Goal: Find contact information: Find contact information

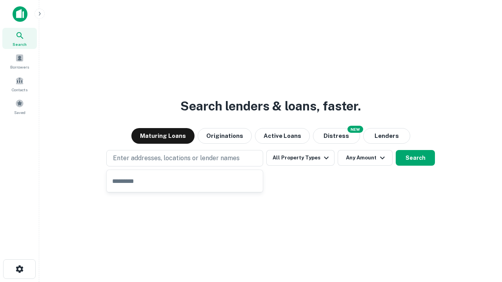
type input "**********"
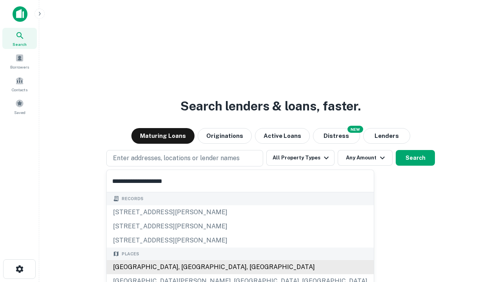
click at [187, 267] on div "[GEOGRAPHIC_DATA], [GEOGRAPHIC_DATA], [GEOGRAPHIC_DATA]" at bounding box center [240, 267] width 267 height 14
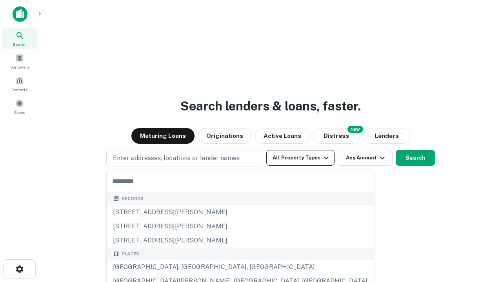
click at [300, 158] on button "All Property Types" at bounding box center [300, 158] width 68 height 16
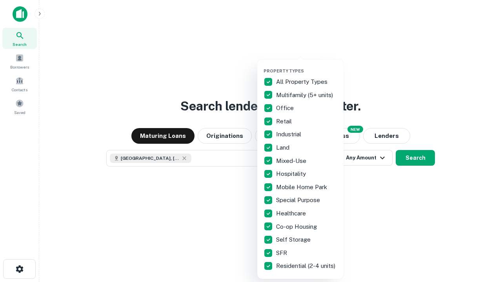
click at [307, 66] on button "button" at bounding box center [307, 66] width 86 height 0
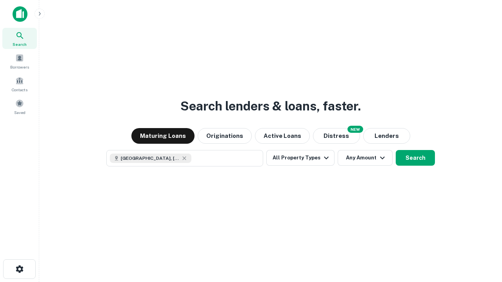
scroll to position [13, 0]
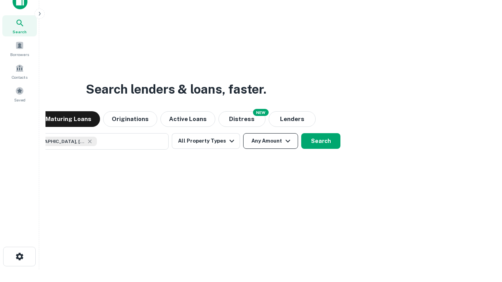
click at [243, 133] on button "Any Amount" at bounding box center [270, 141] width 55 height 16
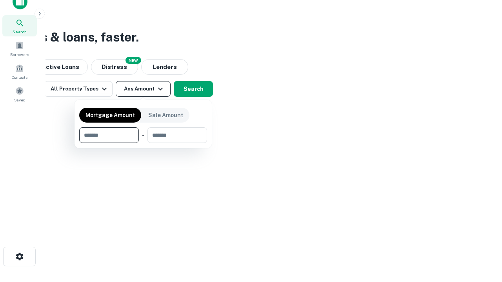
type input "*******"
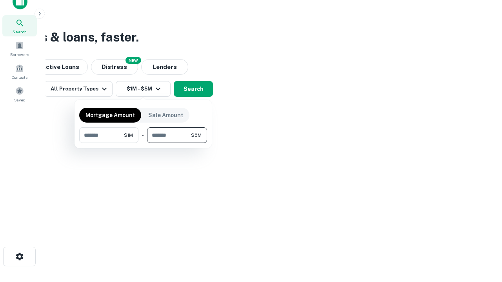
type input "*******"
click at [143, 143] on button "button" at bounding box center [143, 143] width 128 height 0
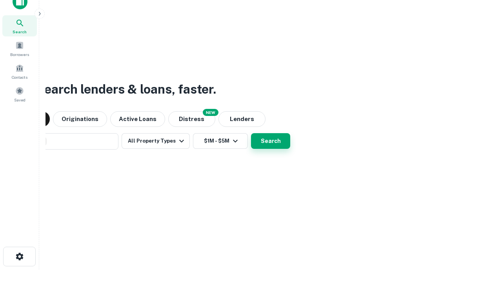
click at [251, 133] on button "Search" at bounding box center [270, 141] width 39 height 16
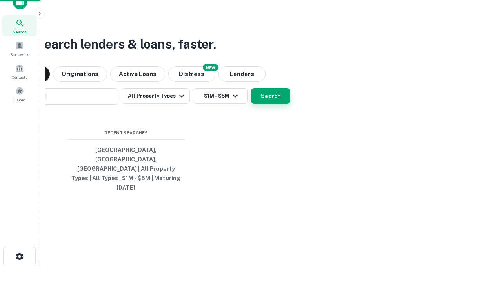
scroll to position [21, 222]
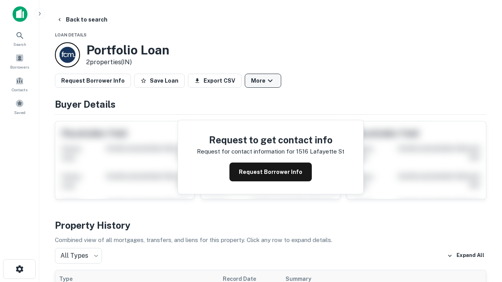
click at [263, 81] on button "More" at bounding box center [263, 81] width 36 height 14
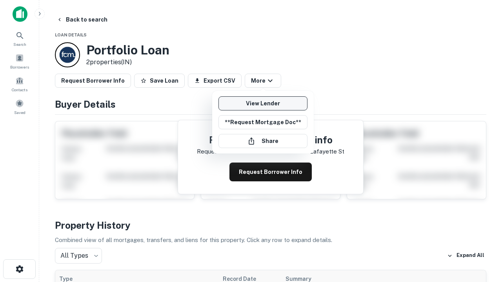
click at [263, 104] on link "View Lender" at bounding box center [262, 103] width 89 height 14
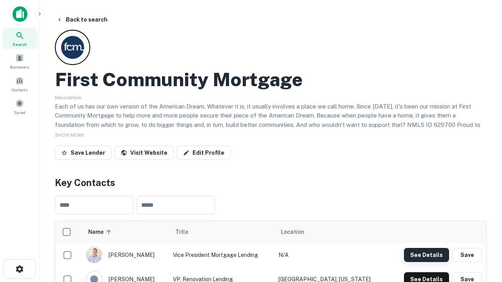
click at [426, 255] on button "See Details" at bounding box center [426, 255] width 45 height 14
click at [19, 269] on icon "button" at bounding box center [19, 269] width 9 height 9
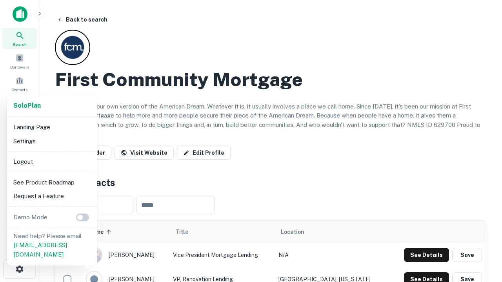
click at [52, 162] on li "Logout" at bounding box center [52, 162] width 84 height 14
